Goal: Information Seeking & Learning: Learn about a topic

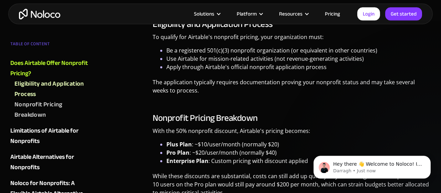
scroll to position [466, 0]
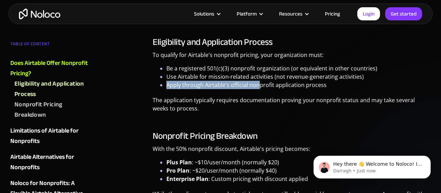
drag, startPoint x: 167, startPoint y: 85, endPoint x: 257, endPoint y: 90, distance: 90.0
click at [257, 89] on ul "Be a registered 501(c)(3) nonprofit organization (or equivalent in other countr…" at bounding box center [292, 76] width 278 height 25
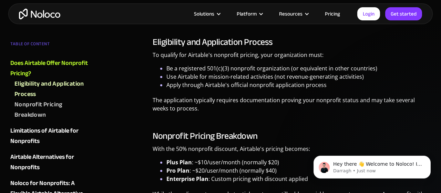
click at [246, 89] on li "Apply through Airtable's official nonprofit application process" at bounding box center [298, 85] width 264 height 8
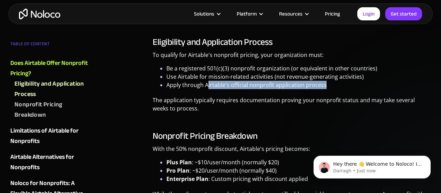
drag, startPoint x: 206, startPoint y: 87, endPoint x: 322, endPoint y: 86, distance: 115.7
click at [322, 86] on li "Apply through Airtable's official nonprofit application process" at bounding box center [298, 85] width 264 height 8
drag, startPoint x: 323, startPoint y: 86, endPoint x: 206, endPoint y: 86, distance: 117.4
click at [206, 86] on li "Apply through Airtable's official nonprofit application process" at bounding box center [298, 85] width 264 height 8
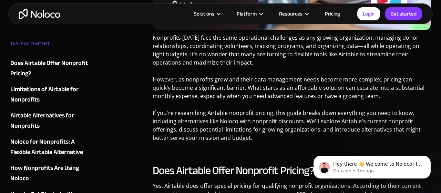
scroll to position [251, 0]
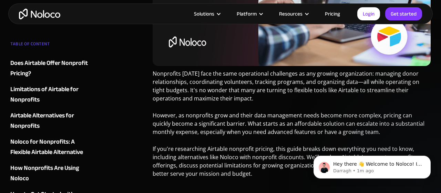
click at [31, 116] on div "Airtable Alternatives for Nonprofits" at bounding box center [51, 120] width 83 height 21
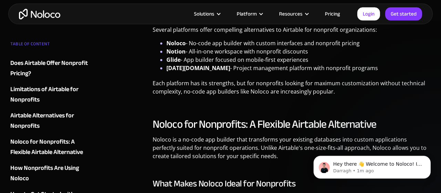
click at [29, 14] on img "home" at bounding box center [39, 14] width 41 height 11
